Goal: Communication & Community: Answer question/provide support

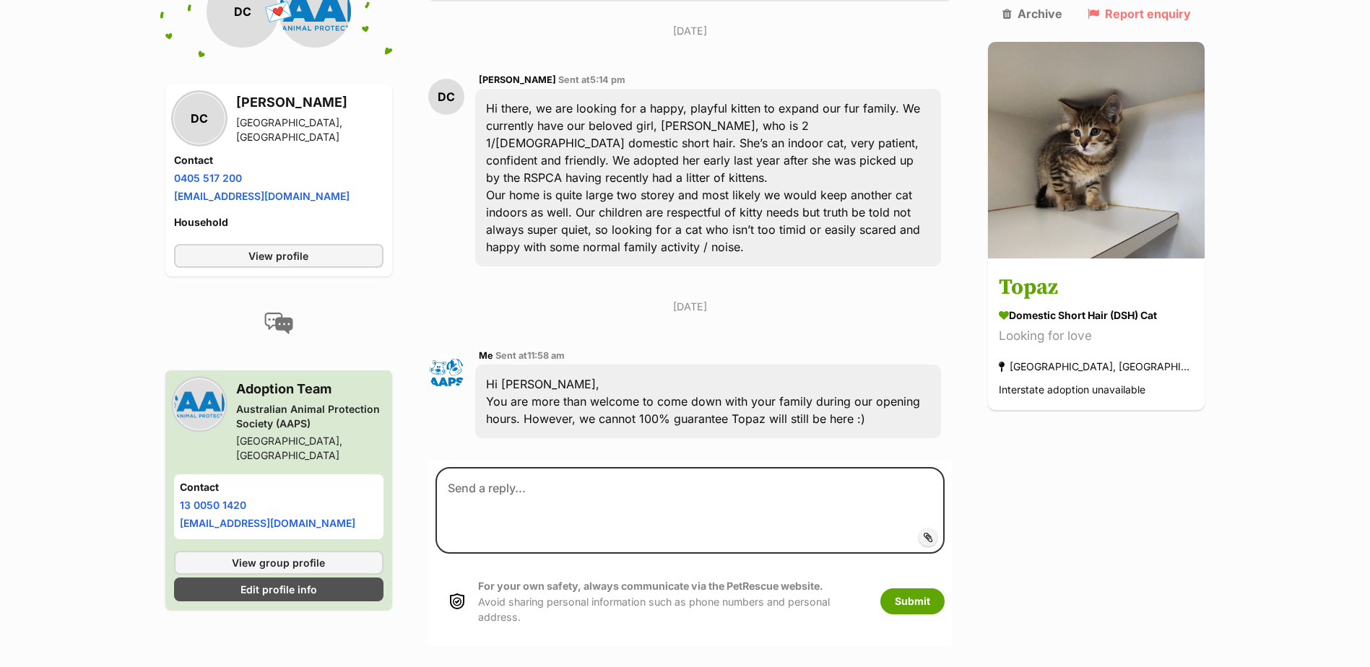
scroll to position [376, 0]
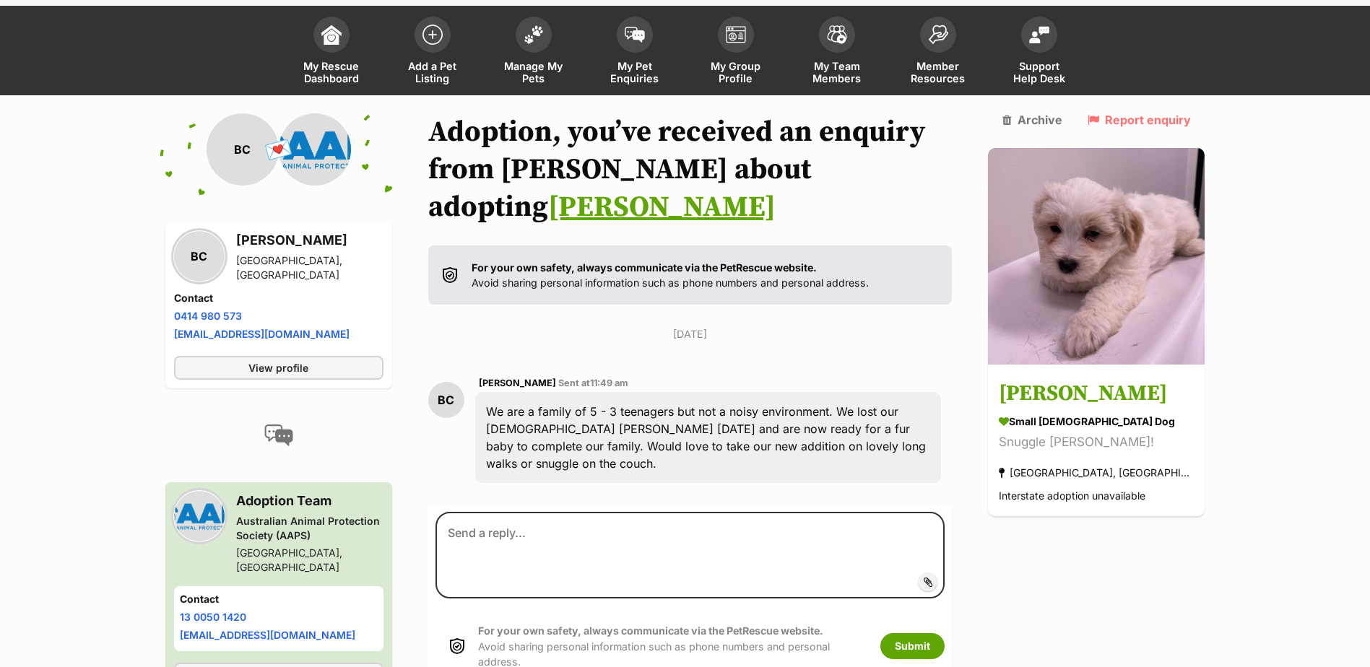
scroll to position [118, 0]
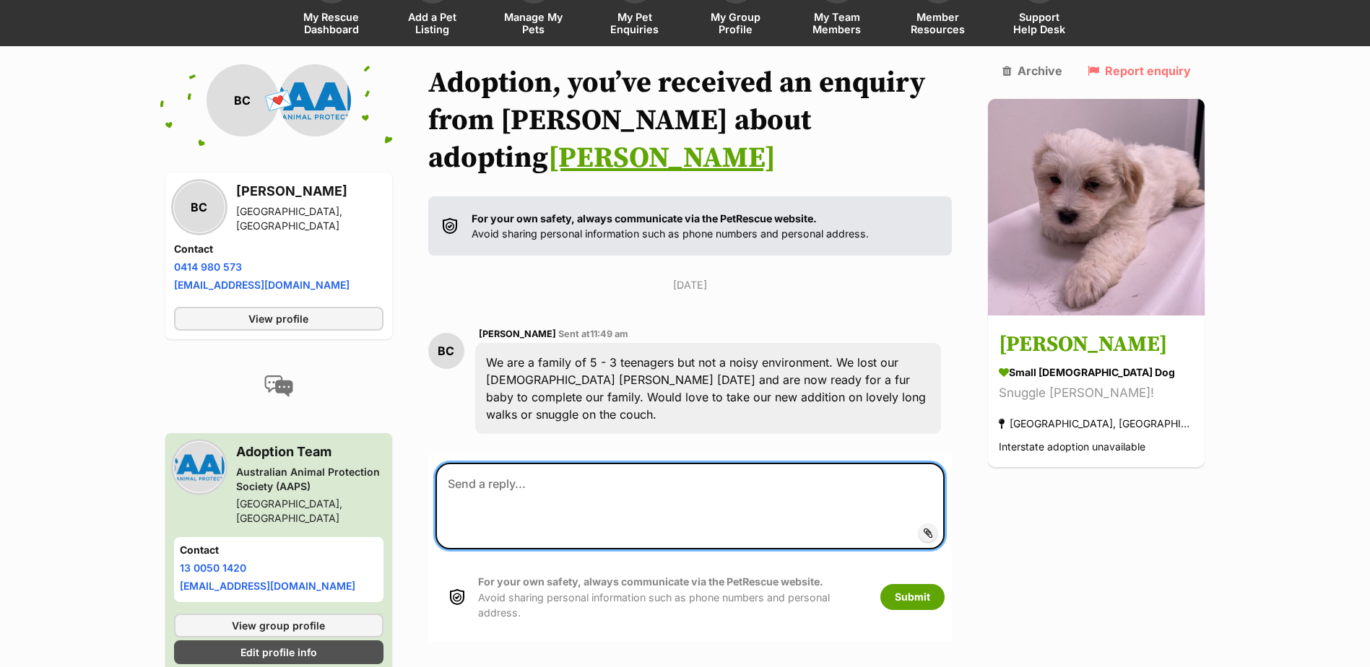
click at [517, 463] on textarea at bounding box center [691, 506] width 510 height 87
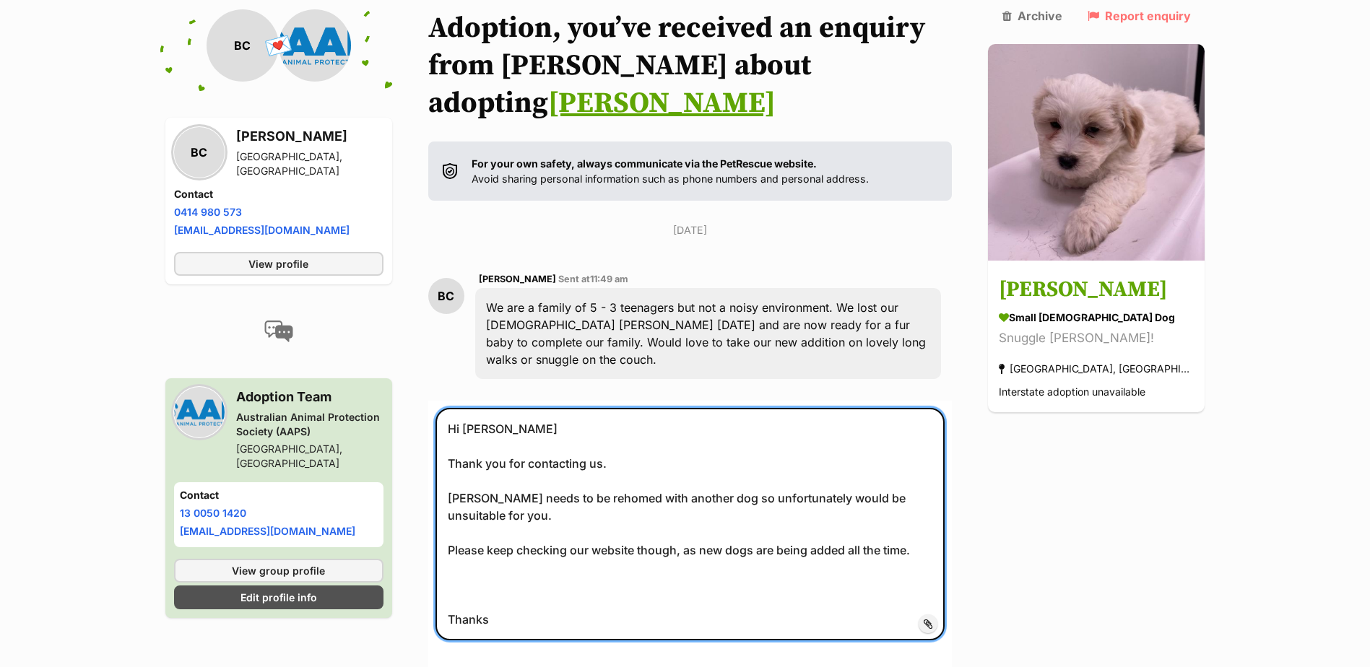
scroll to position [262, 0]
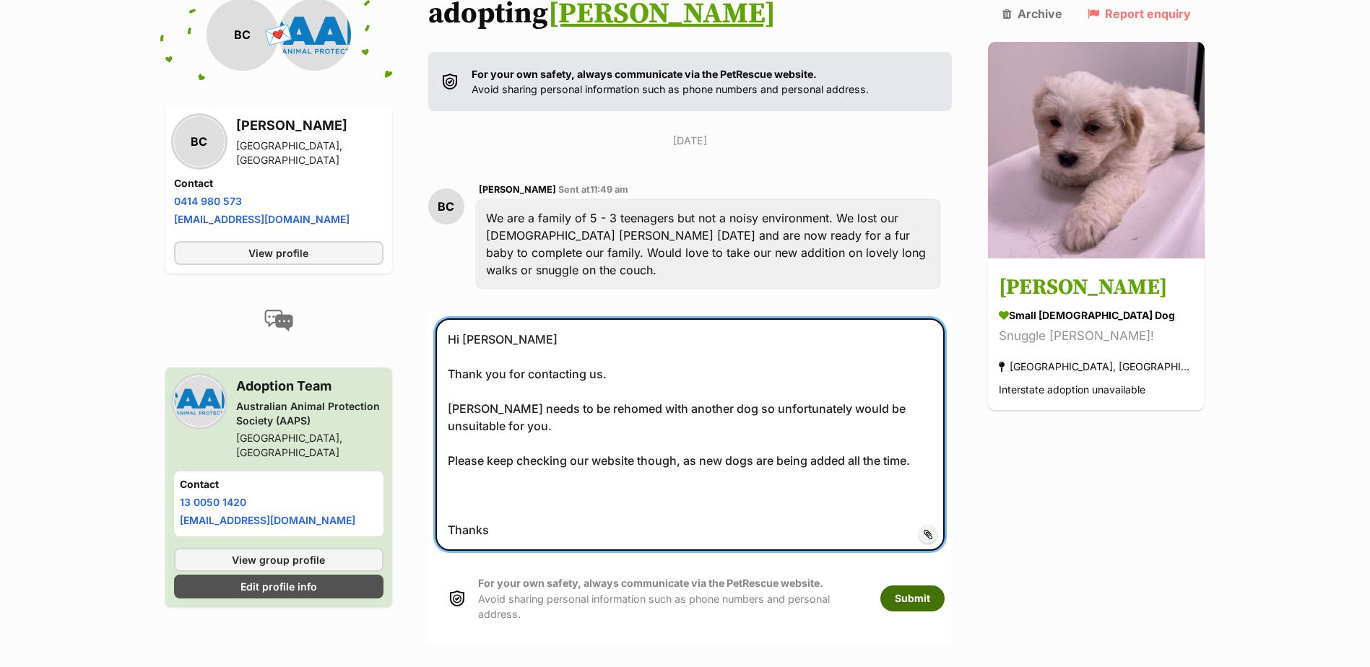
type textarea "Hi Bronwyn Thank you for contacting us. Winston needs to be rehomed with anothe…"
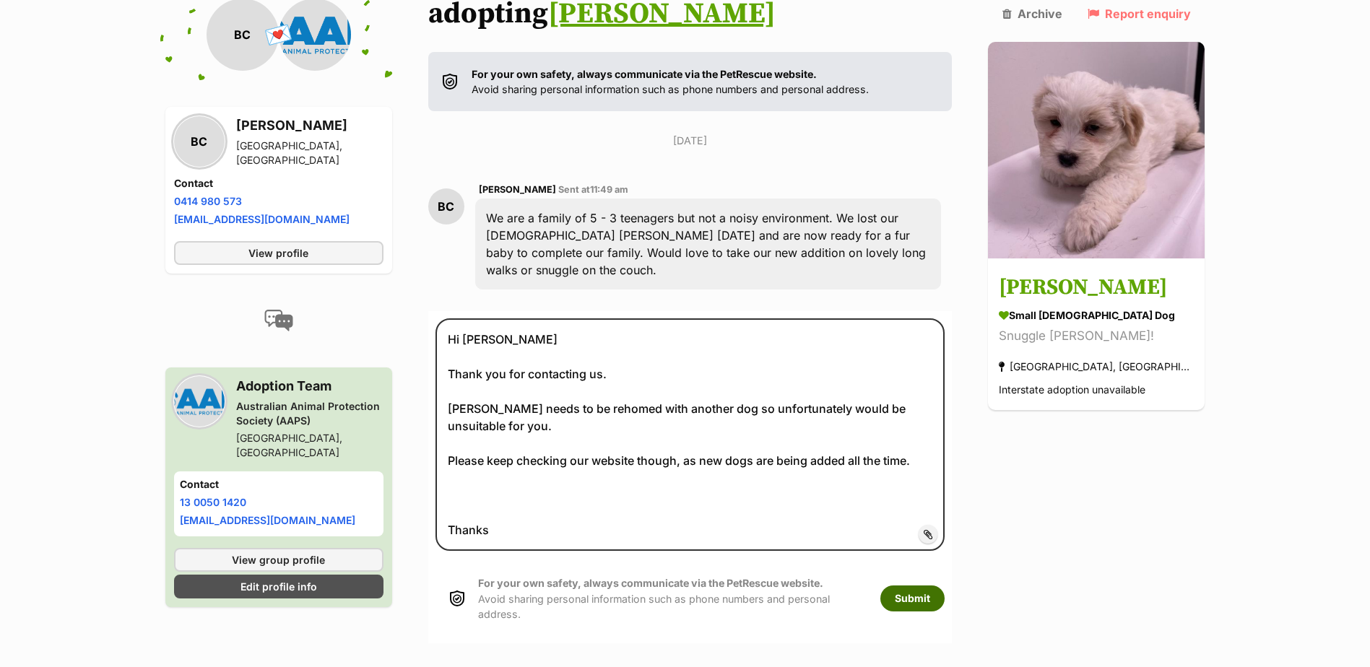
click at [934, 586] on button "Submit" at bounding box center [912, 599] width 64 height 26
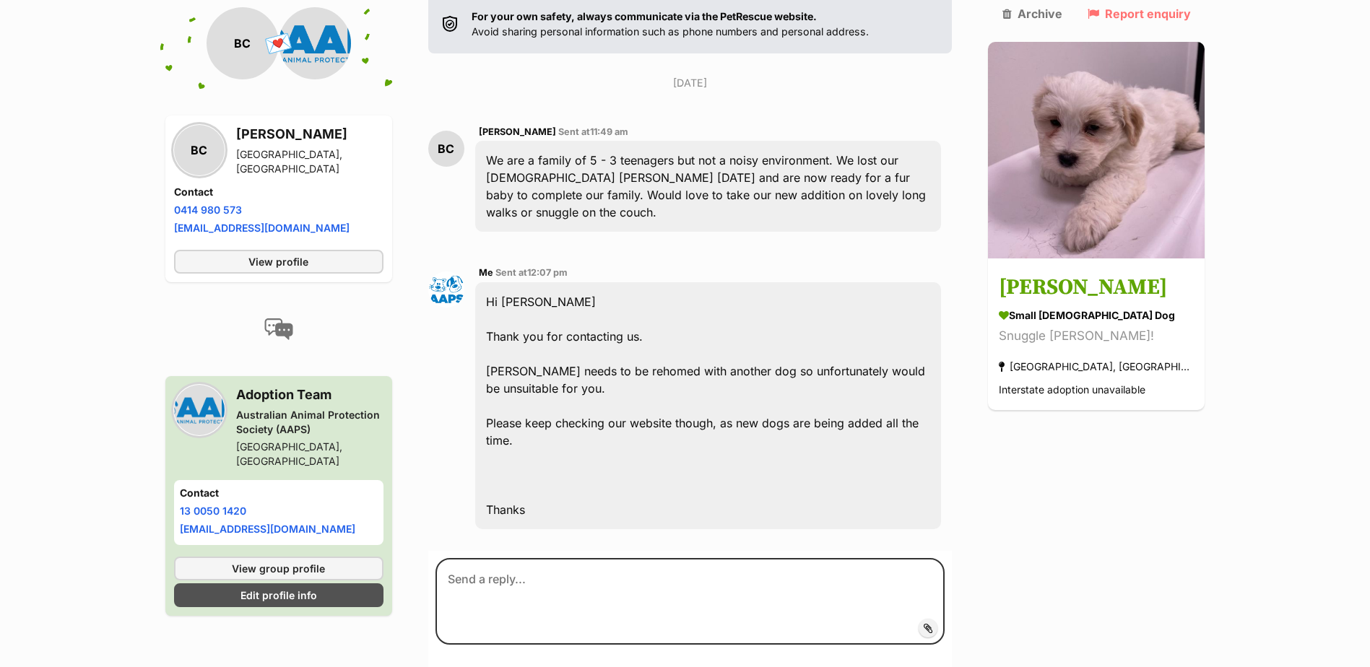
scroll to position [320, 0]
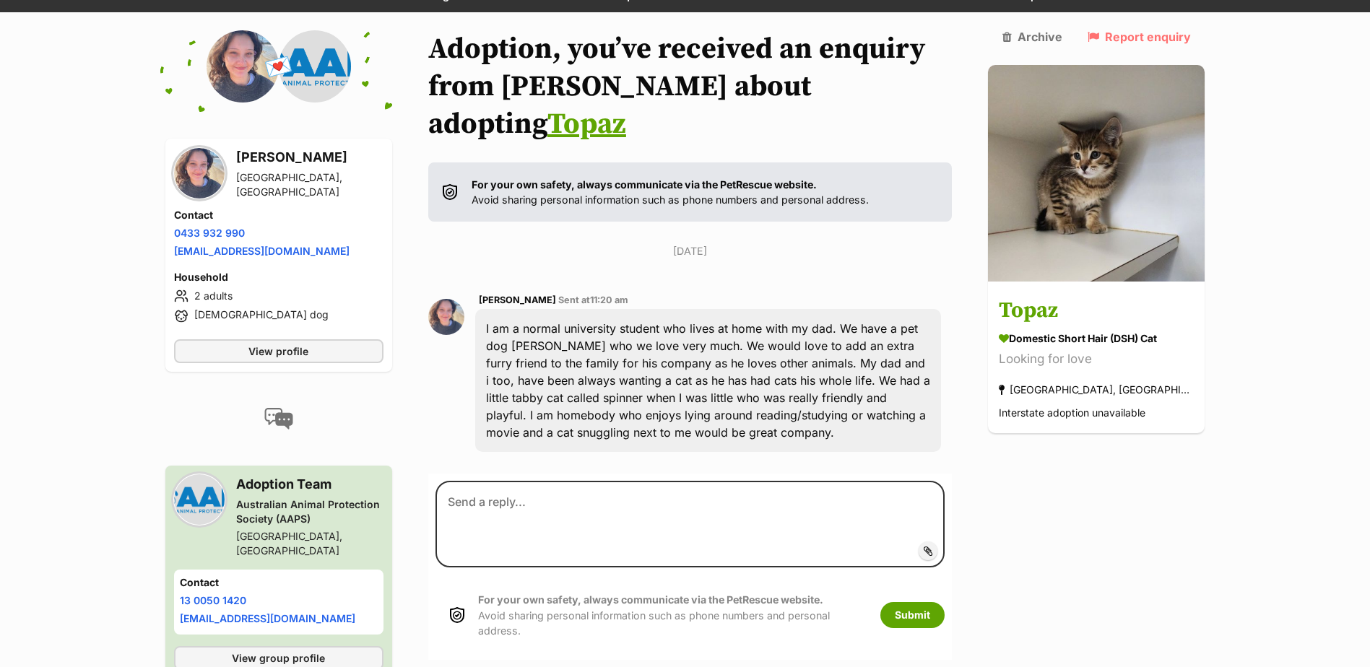
scroll to position [152, 0]
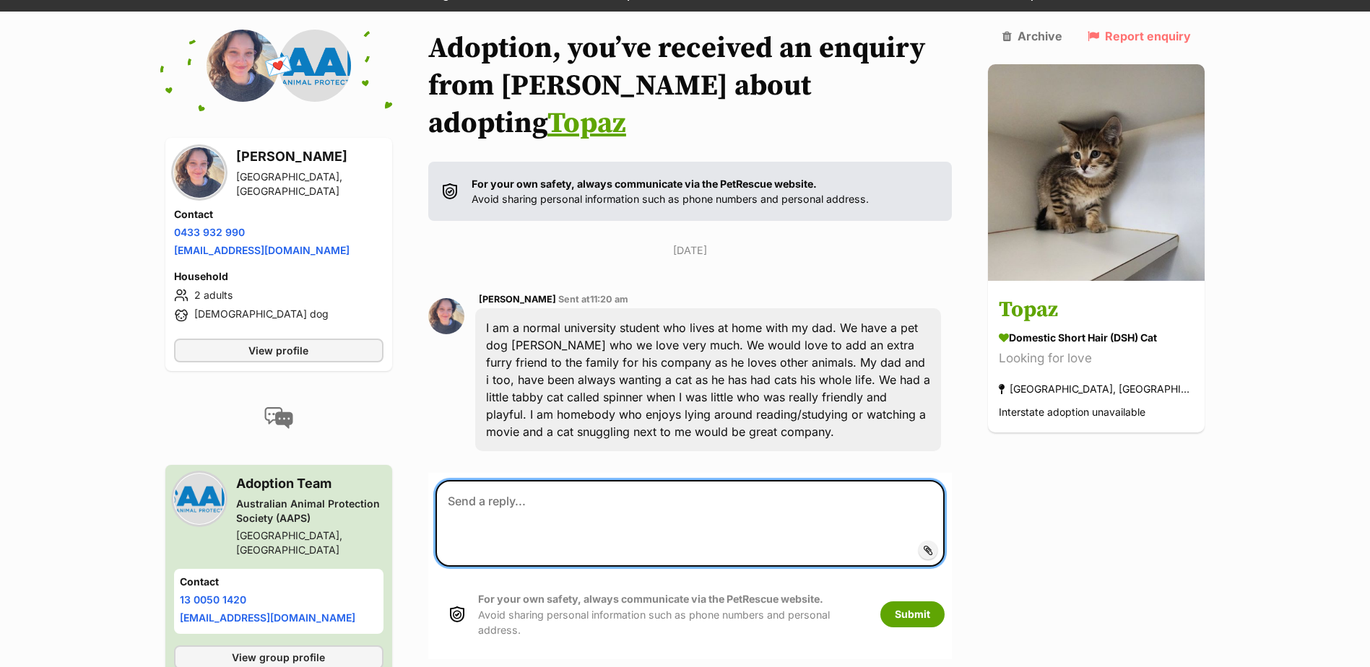
click at [494, 480] on textarea at bounding box center [691, 523] width 510 height 87
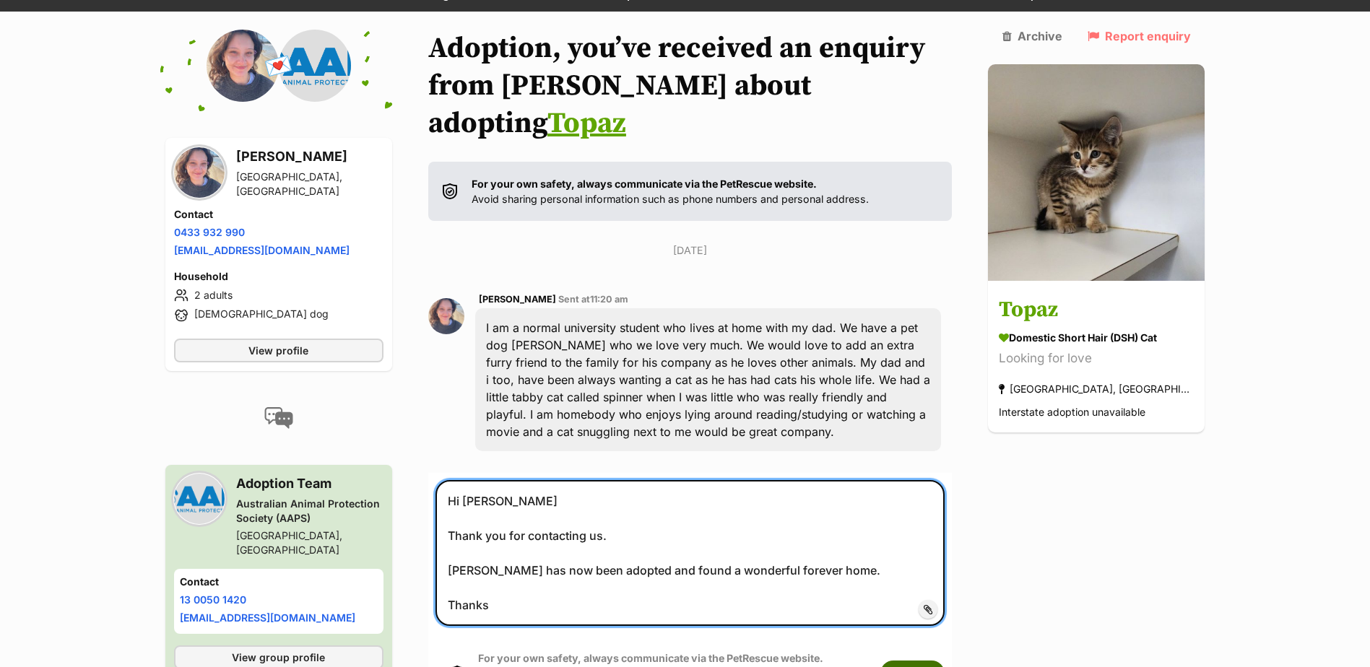
type textarea "Hi Amelia Thank you for contacting us. Topaz has now been adopted and found a w…"
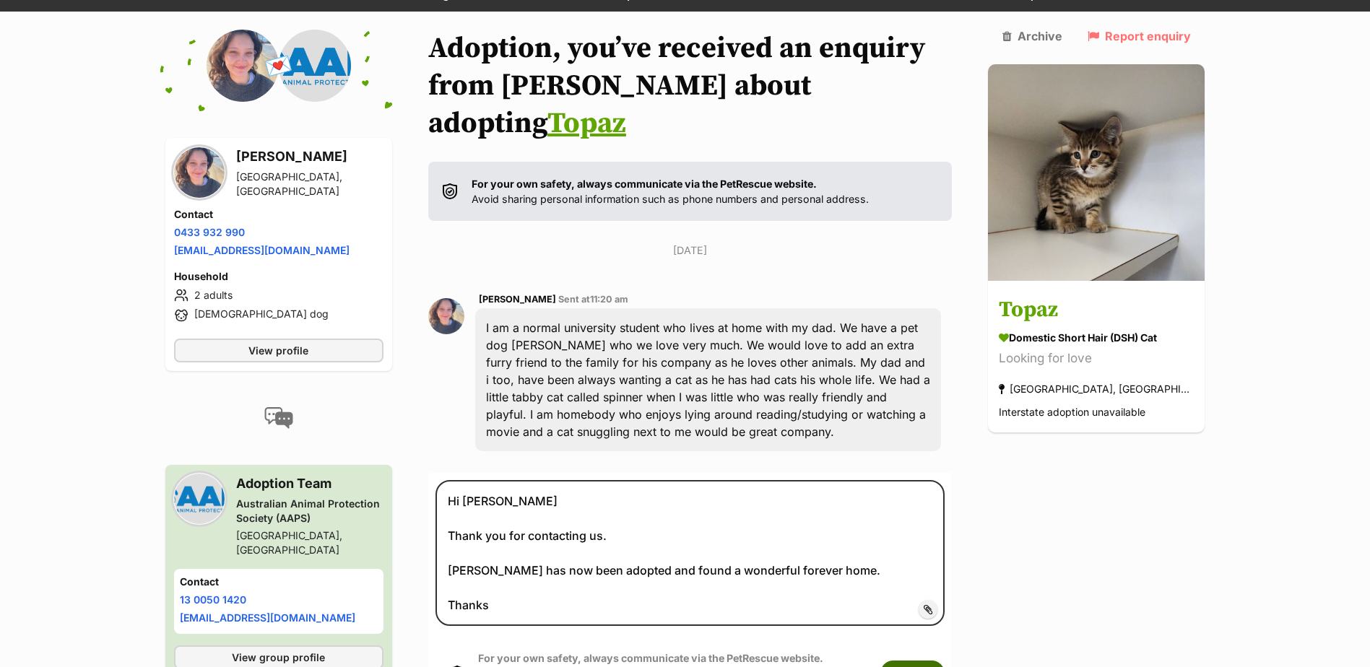
click at [942, 661] on button "Submit" at bounding box center [912, 674] width 64 height 26
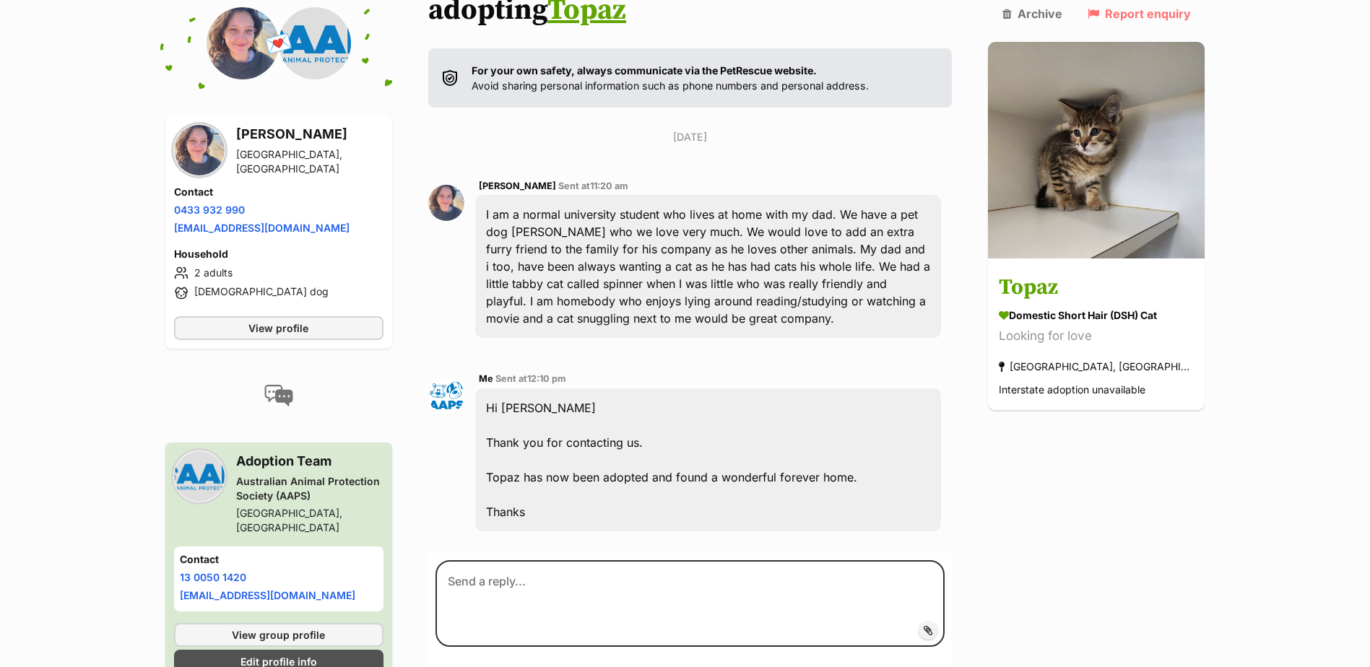
scroll to position [346, 0]
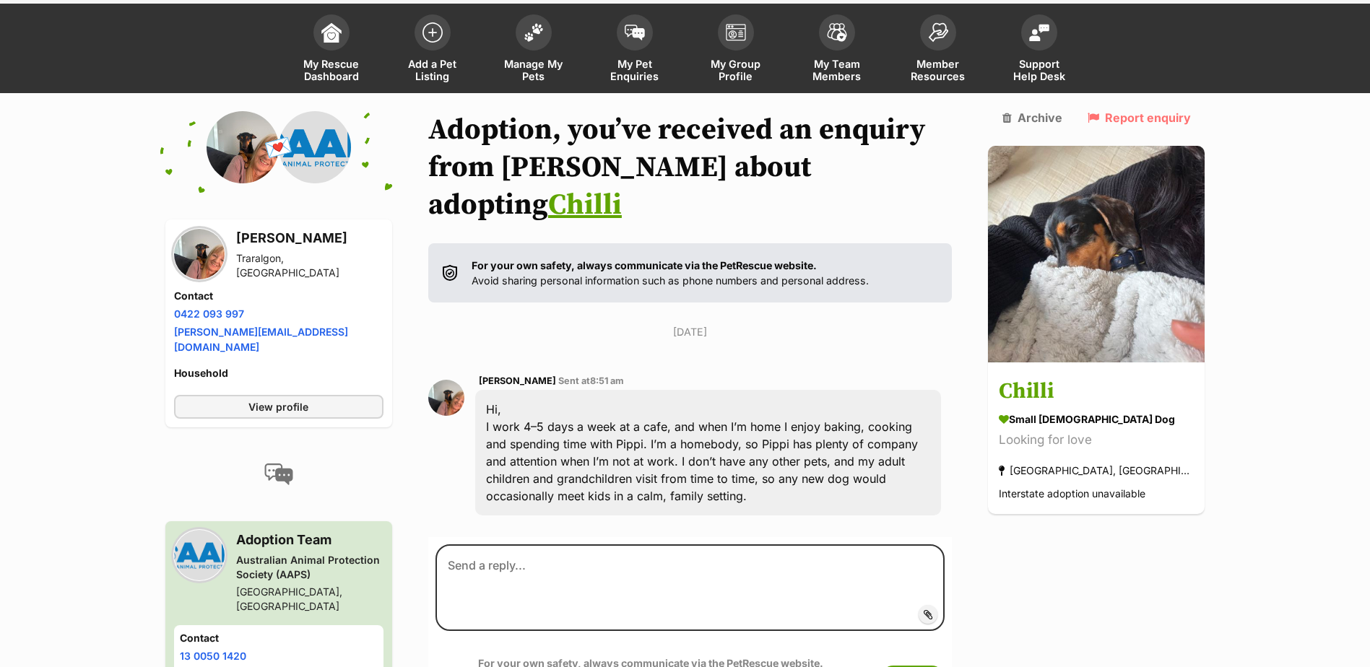
scroll to position [144, 0]
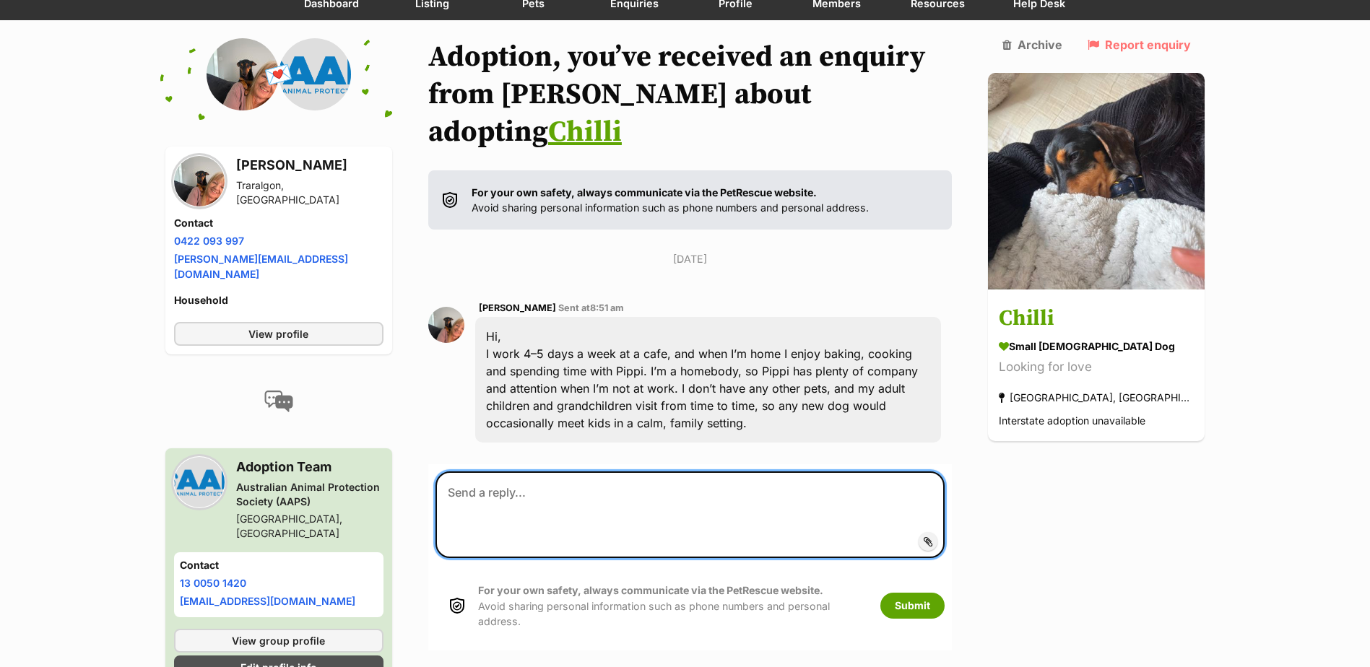
click at [516, 472] on textarea at bounding box center [691, 515] width 510 height 87
click at [467, 472] on textarea "Hui Lesley" at bounding box center [691, 515] width 510 height 87
click at [492, 481] on textarea "Hi [PERSON_NAME]" at bounding box center [691, 515] width 510 height 87
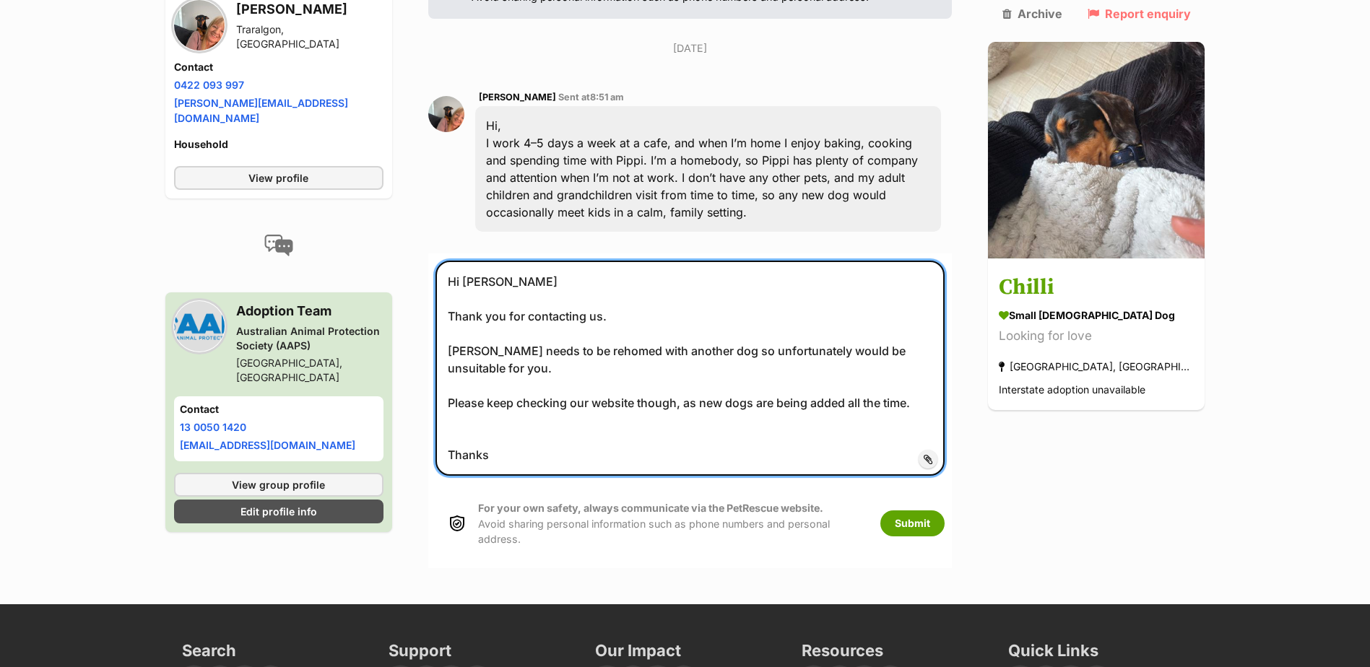
scroll to position [360, 0]
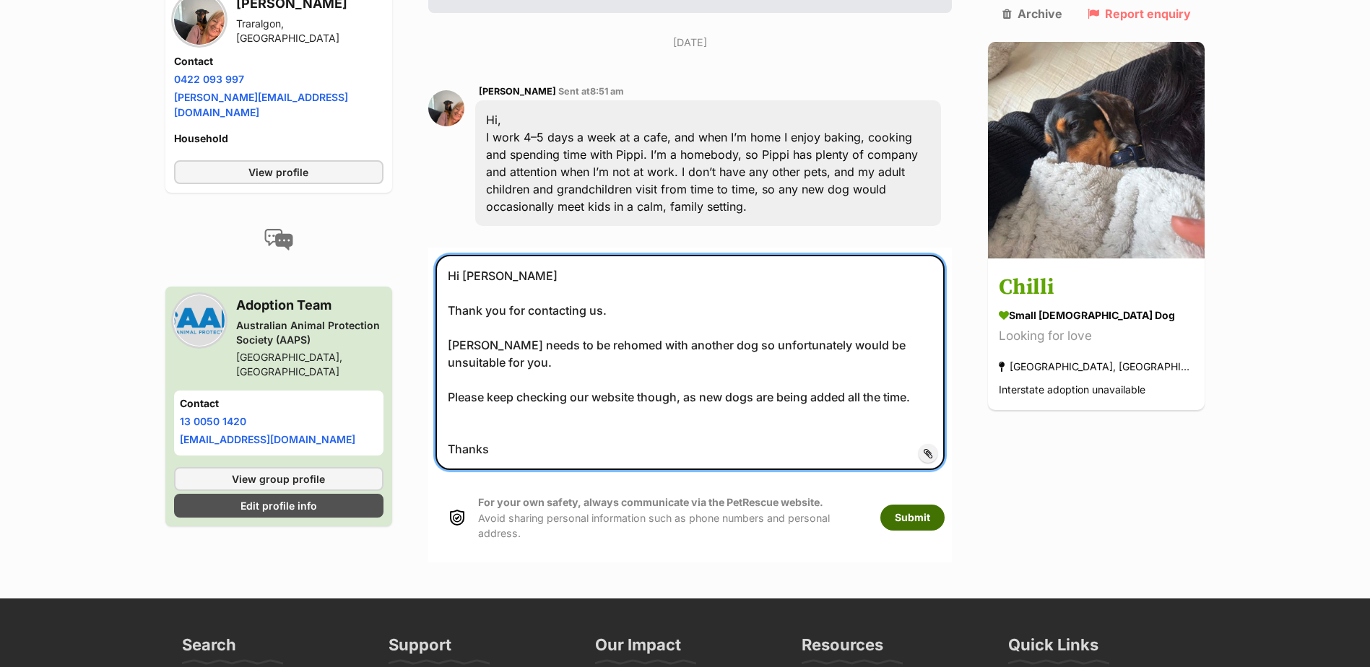
type textarea "Hi Lesley Thank you for contacting us. Chilli needs to be rehomed with another …"
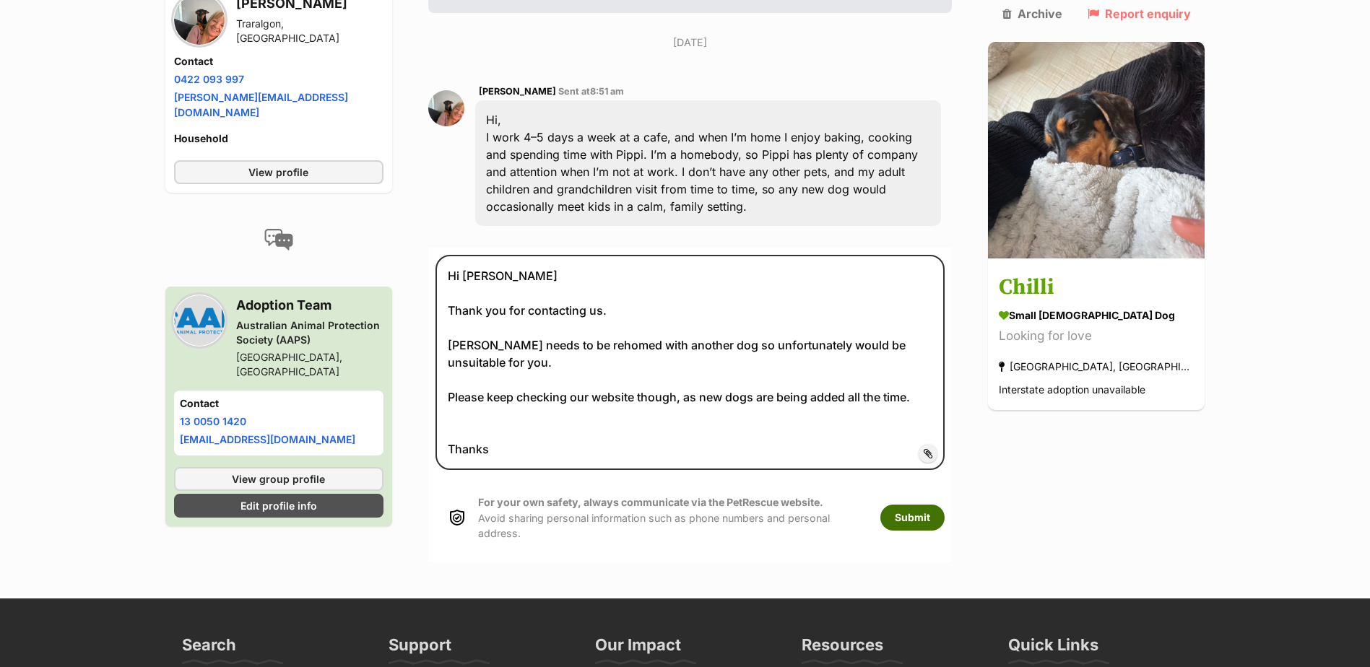
click at [945, 505] on button "Submit" at bounding box center [912, 518] width 64 height 26
